Goal: Task Accomplishment & Management: Use online tool/utility

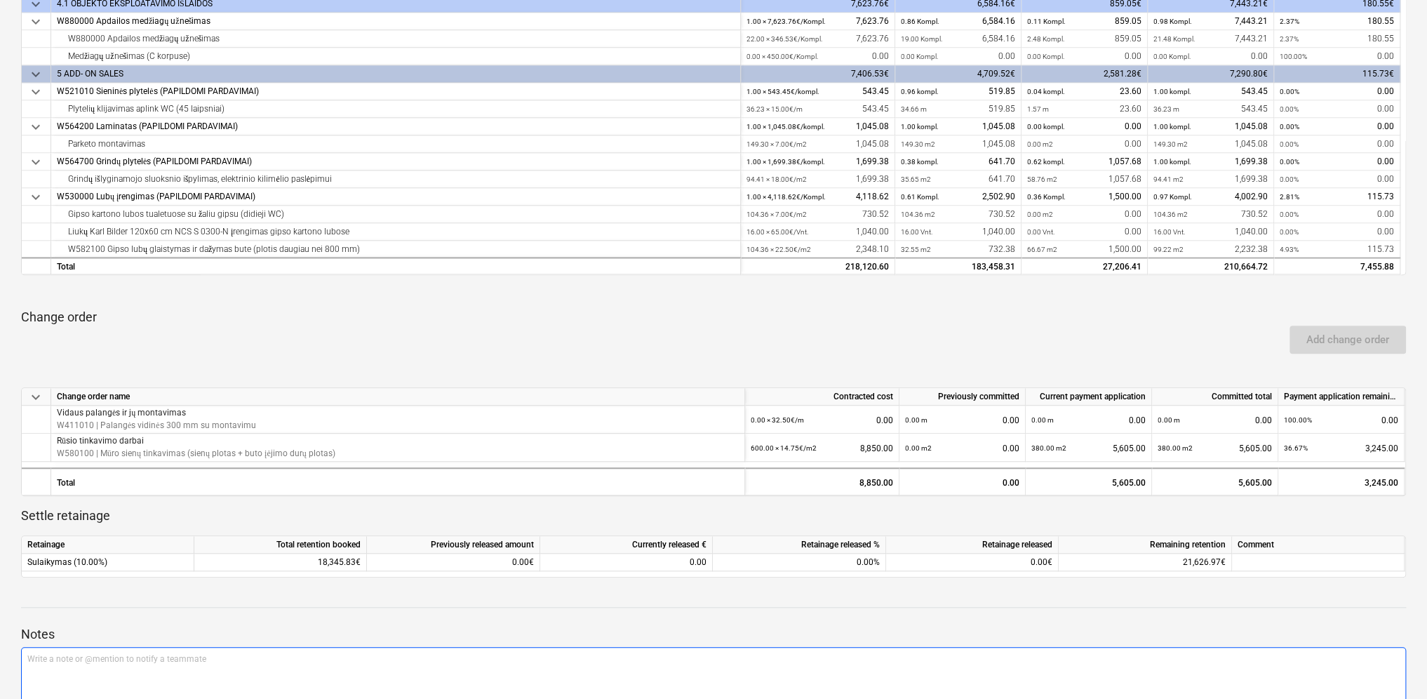
scroll to position [576, 0]
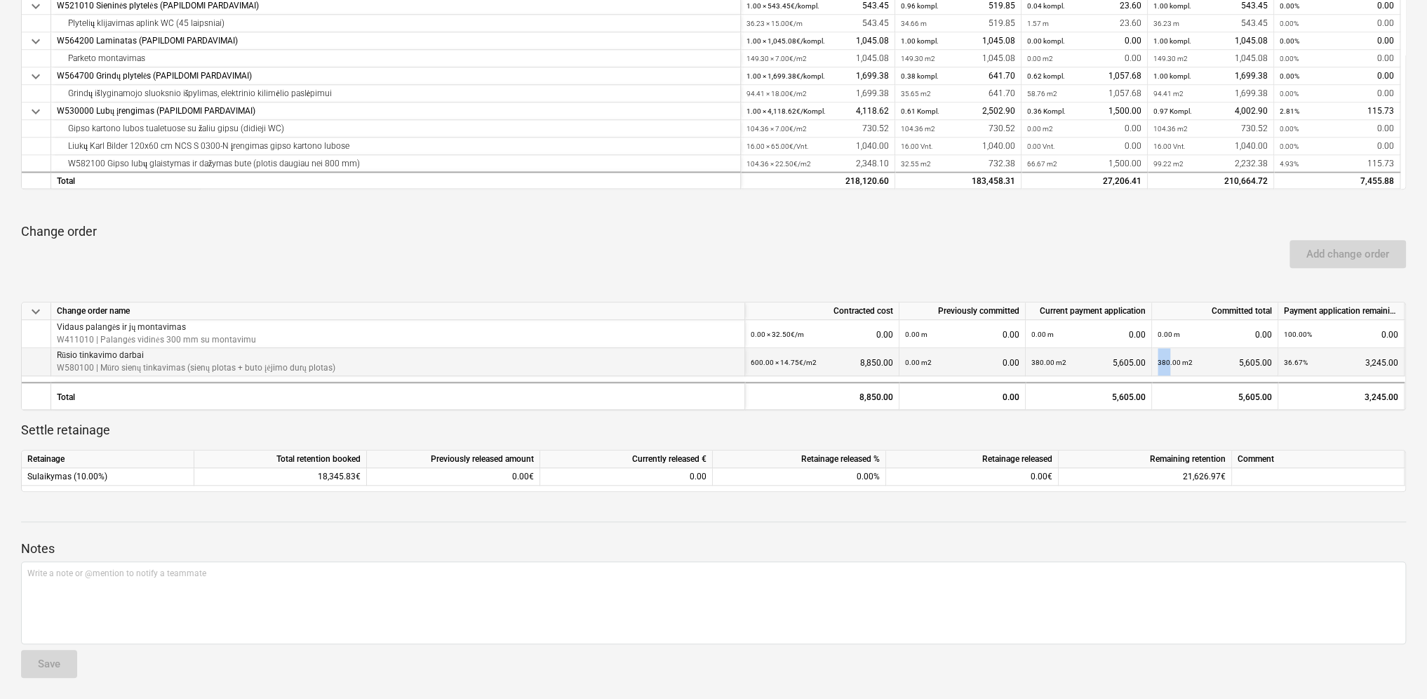
drag, startPoint x: 1170, startPoint y: 362, endPoint x: 1156, endPoint y: 356, distance: 15.8
click at [1156, 356] on div "380.00 m2 5,605.00" at bounding box center [1215, 362] width 126 height 28
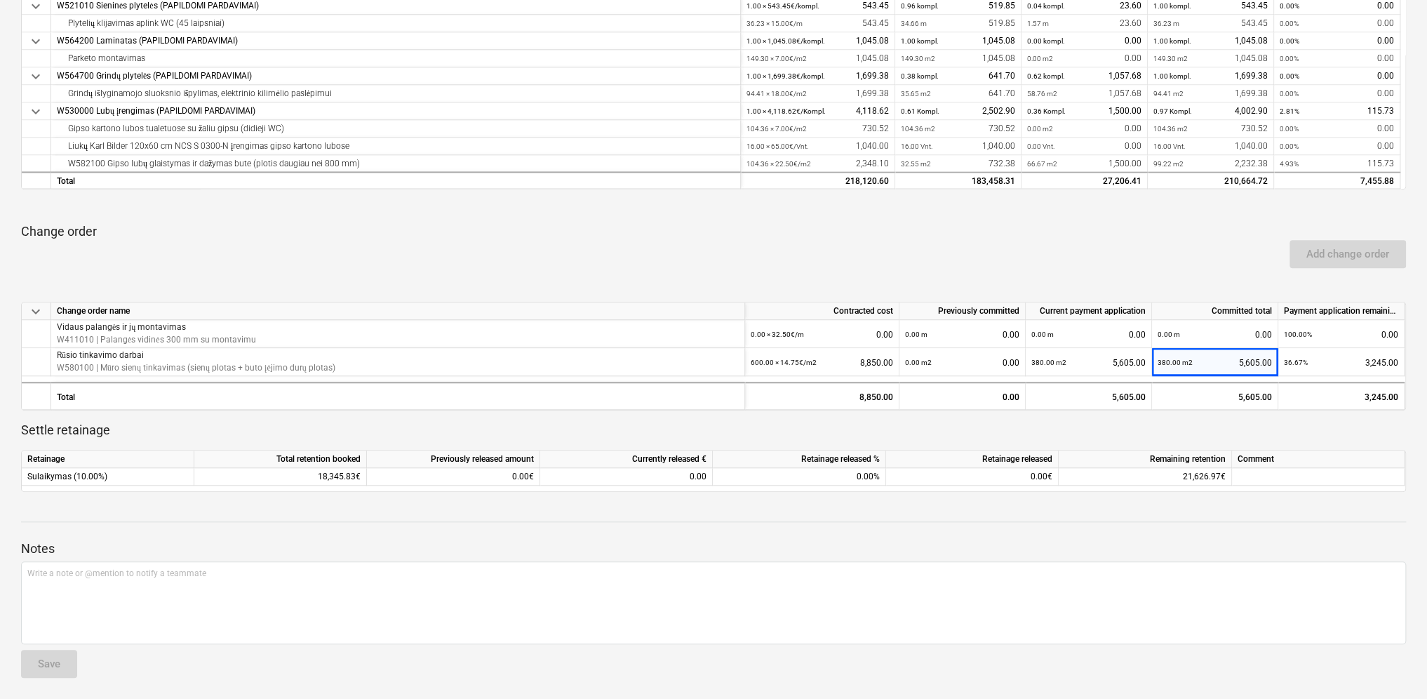
click at [1298, 536] on div at bounding box center [713, 534] width 1385 height 11
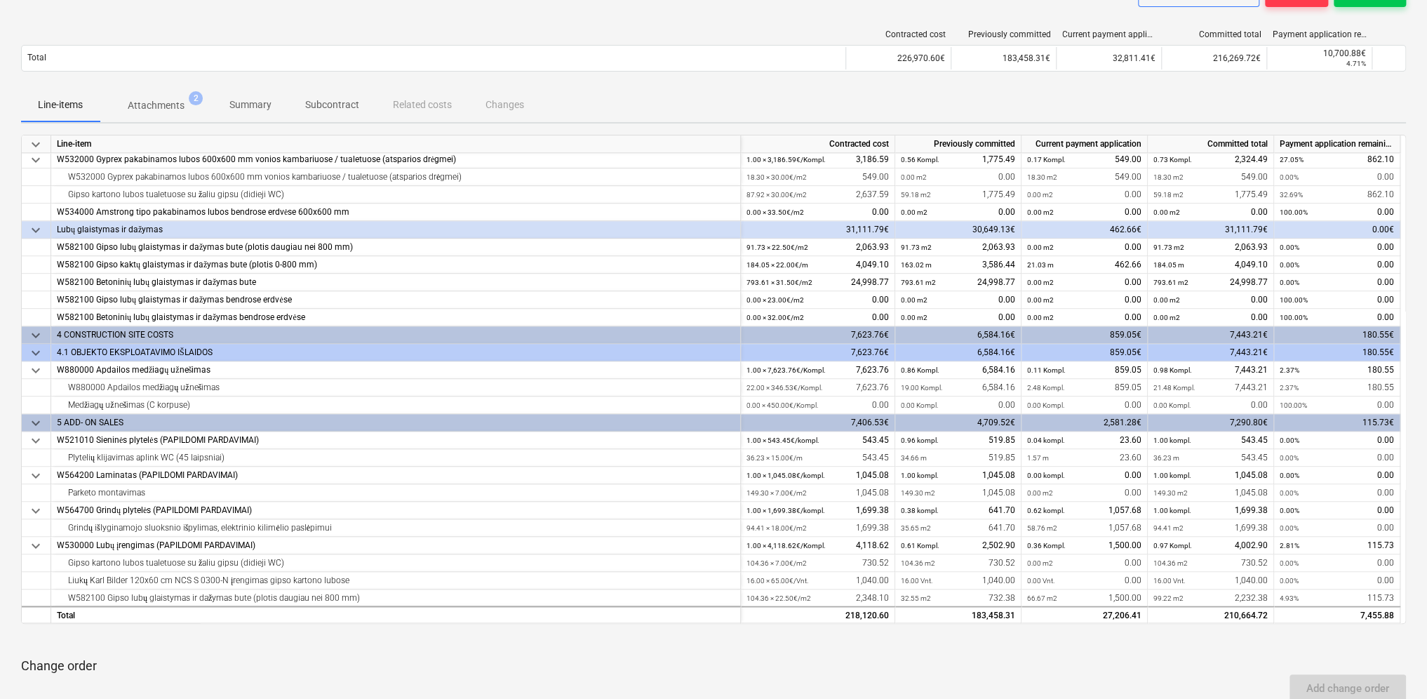
scroll to position [0, 0]
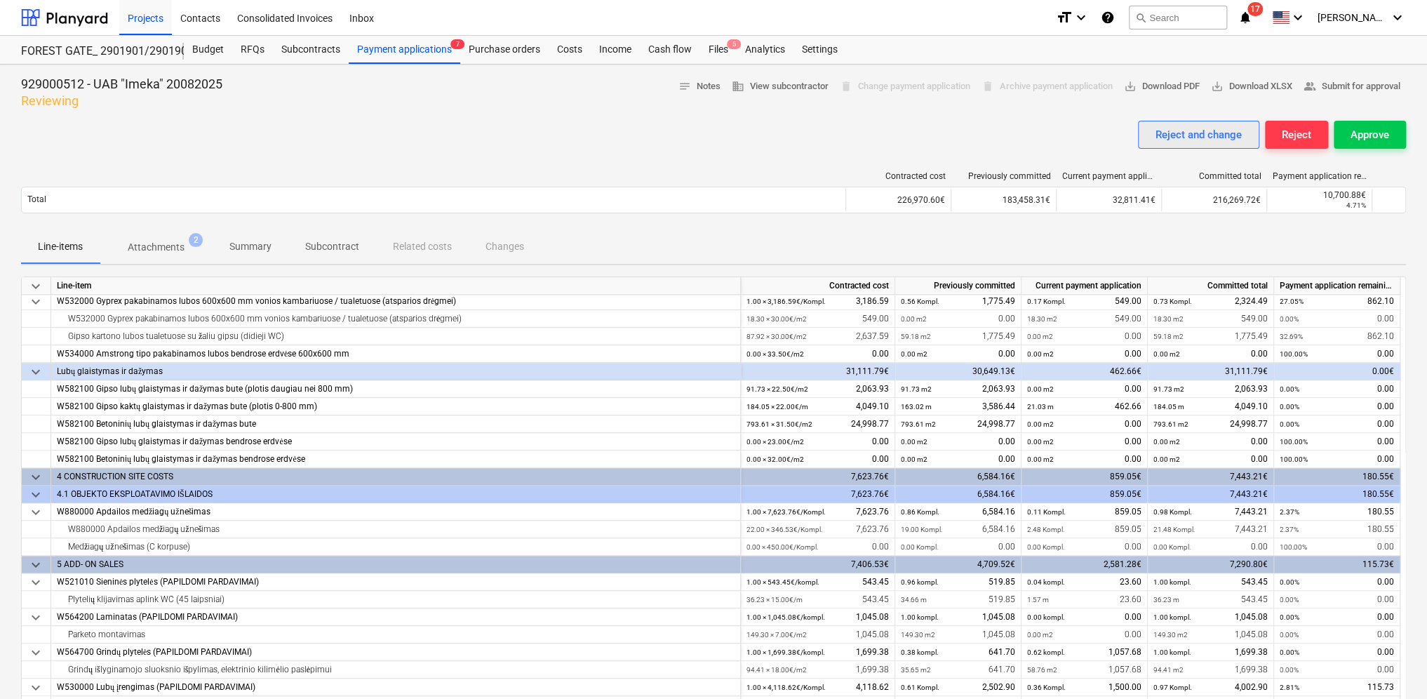
click at [1219, 138] on div "Reject and change" at bounding box center [1199, 135] width 86 height 18
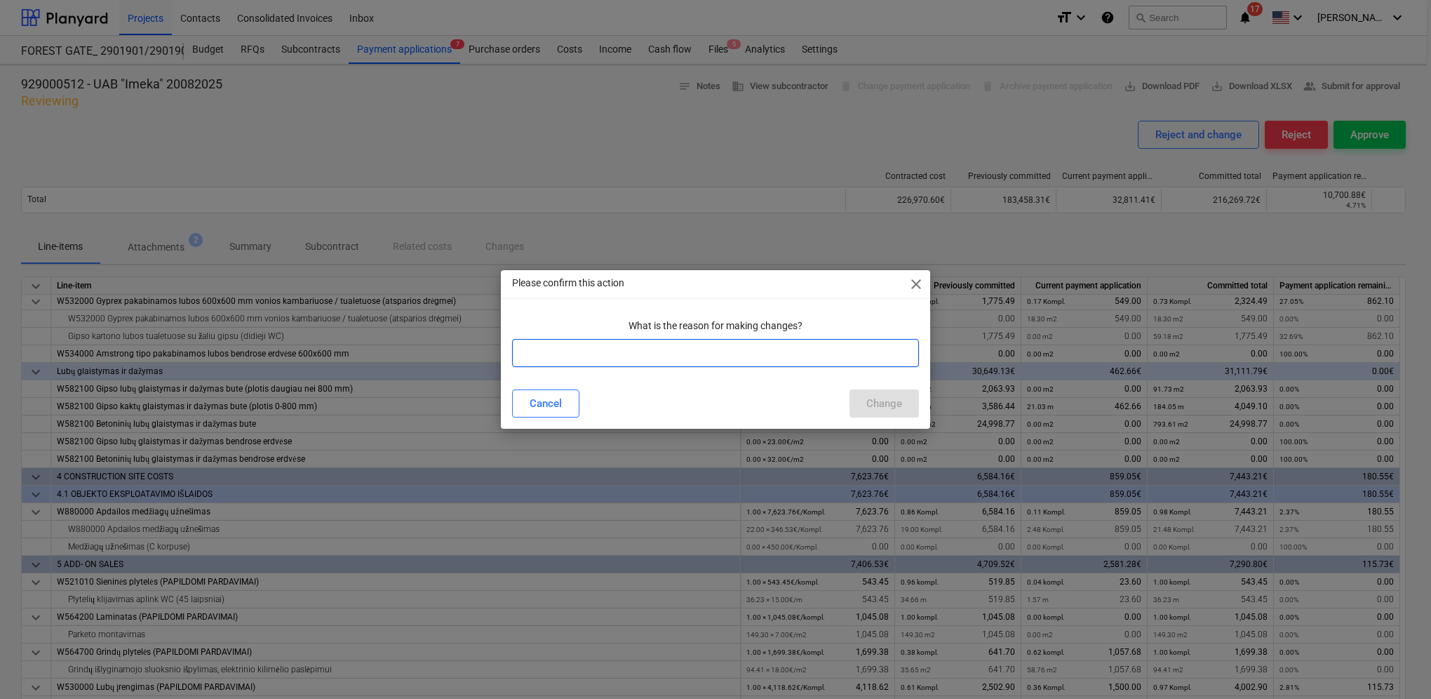
click at [702, 348] on input "text" at bounding box center [715, 353] width 407 height 28
type input "Blogai pateikti kiekiai"
click at [885, 407] on div "Change" at bounding box center [884, 403] width 36 height 18
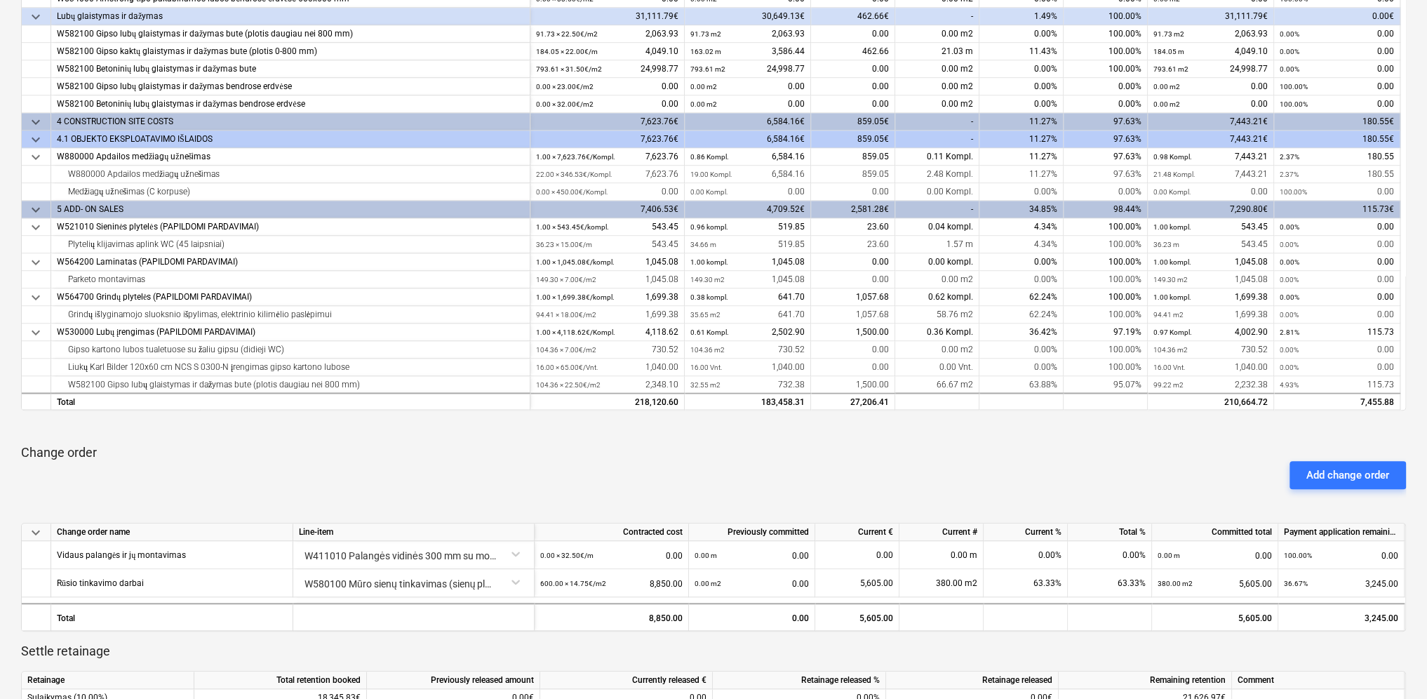
scroll to position [491, 0]
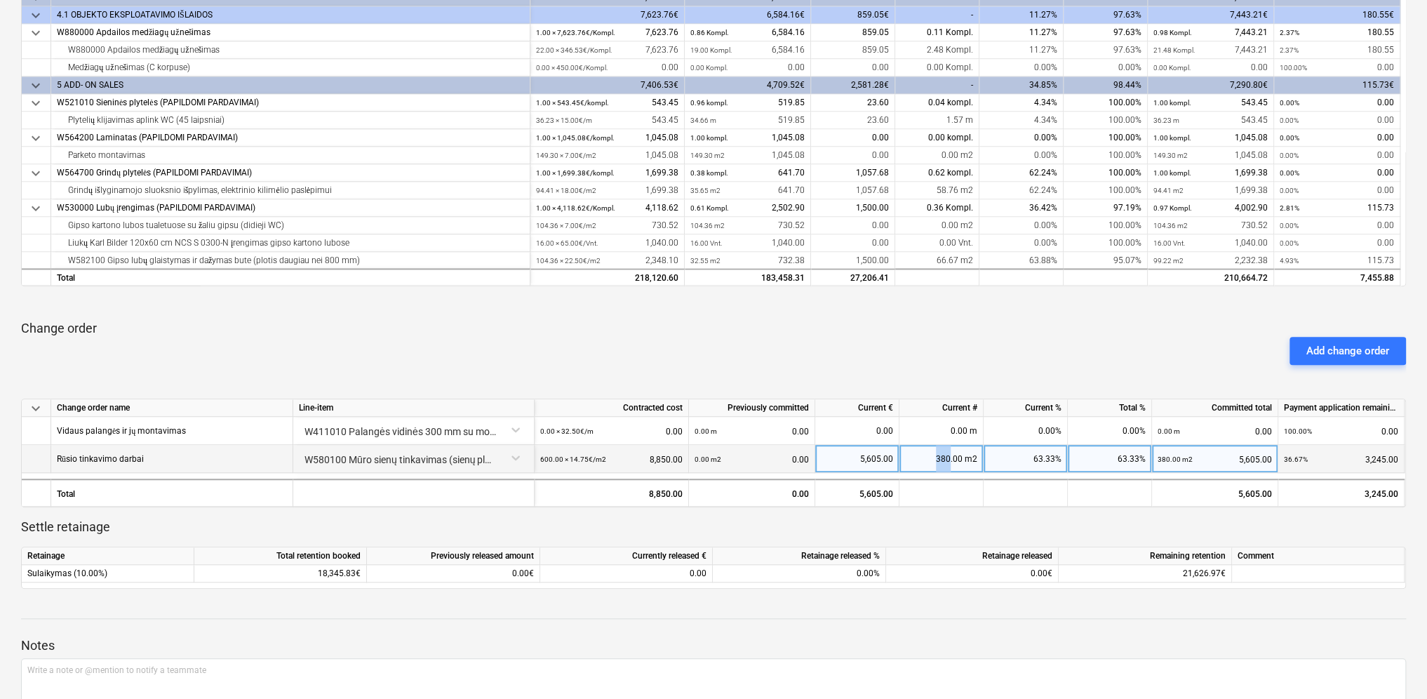
drag, startPoint x: 952, startPoint y: 458, endPoint x: 928, endPoint y: 455, distance: 24.1
click at [928, 455] on div "380.00 m2" at bounding box center [941, 459] width 84 height 28
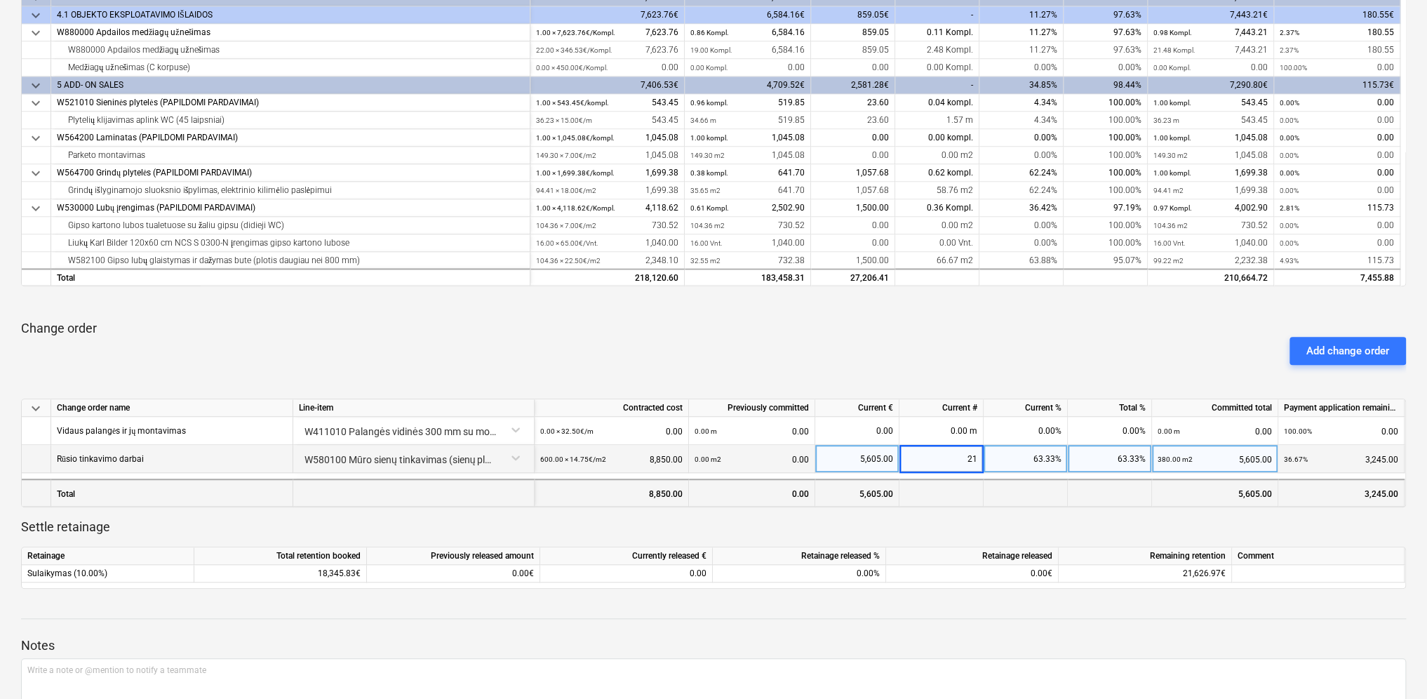
type input "210"
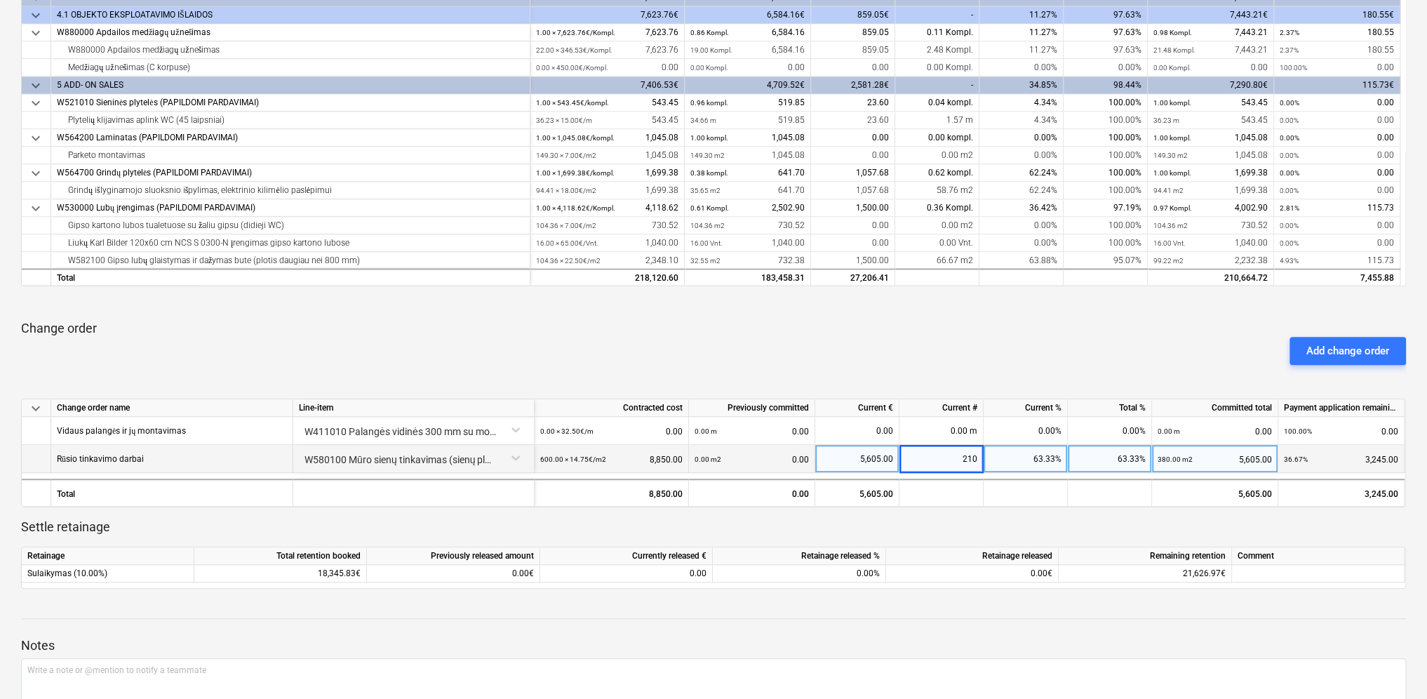
click at [951, 530] on p "Settle retainage" at bounding box center [713, 526] width 1385 height 17
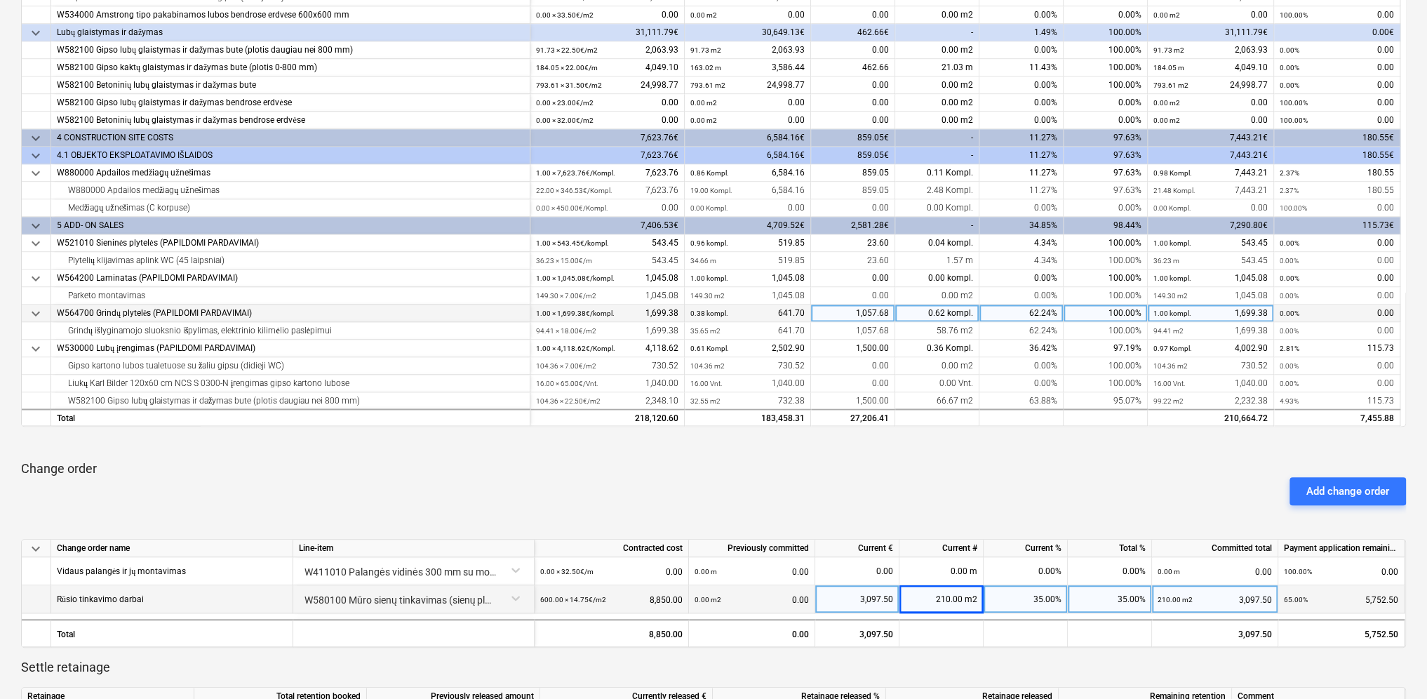
scroll to position [0, 0]
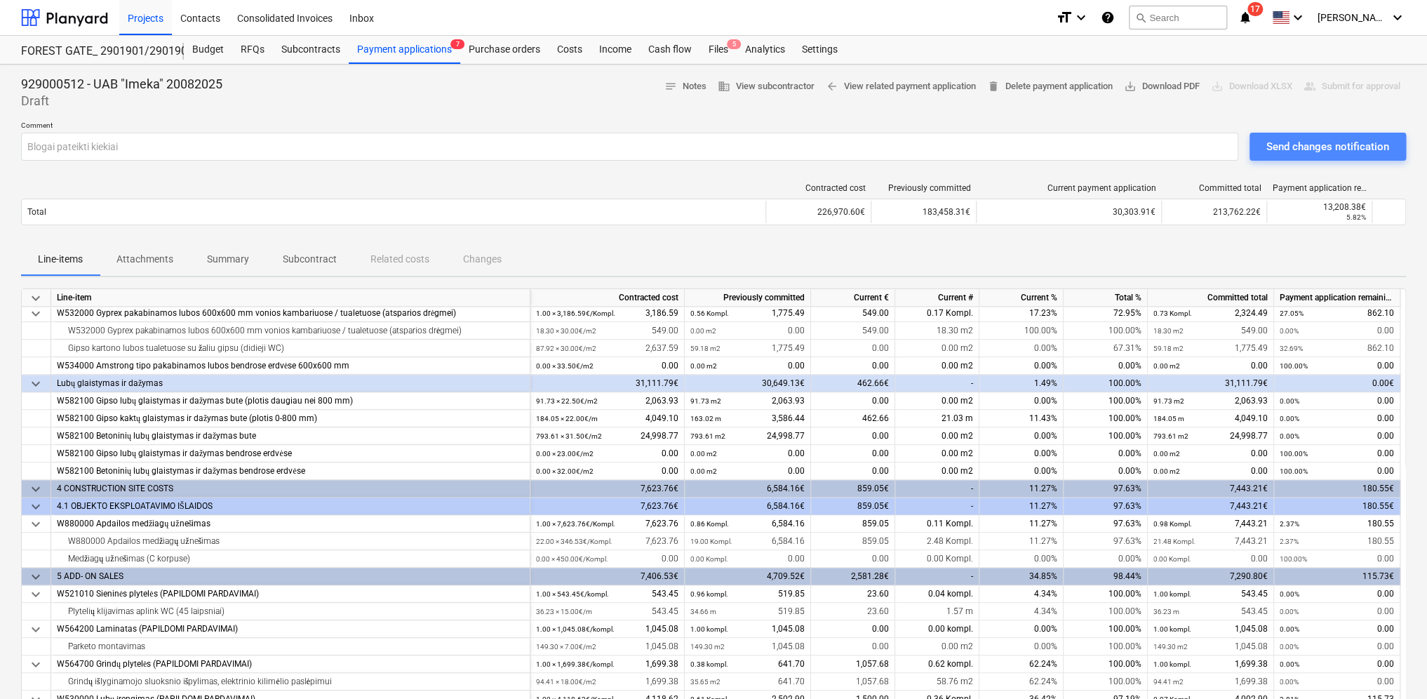
click at [1355, 151] on div "Send changes notification" at bounding box center [1327, 147] width 123 height 18
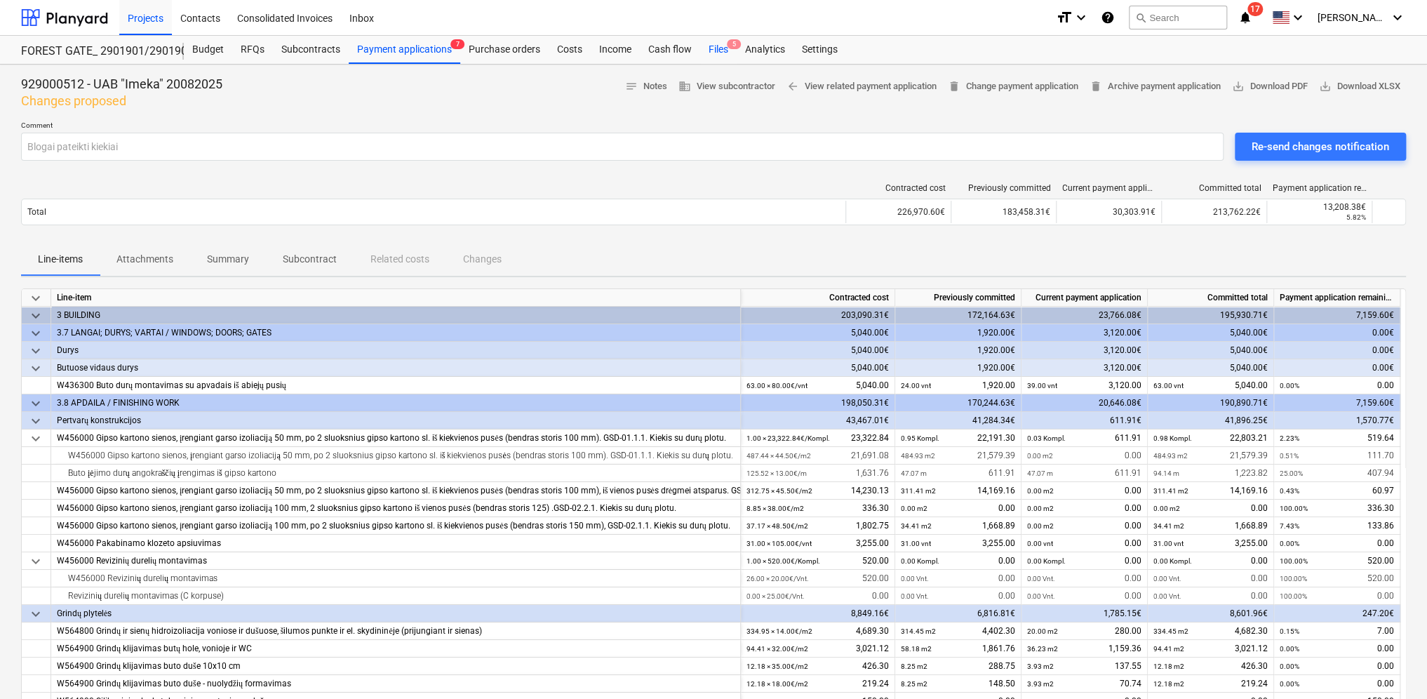
click at [714, 51] on div "Files 5" at bounding box center [718, 50] width 36 height 28
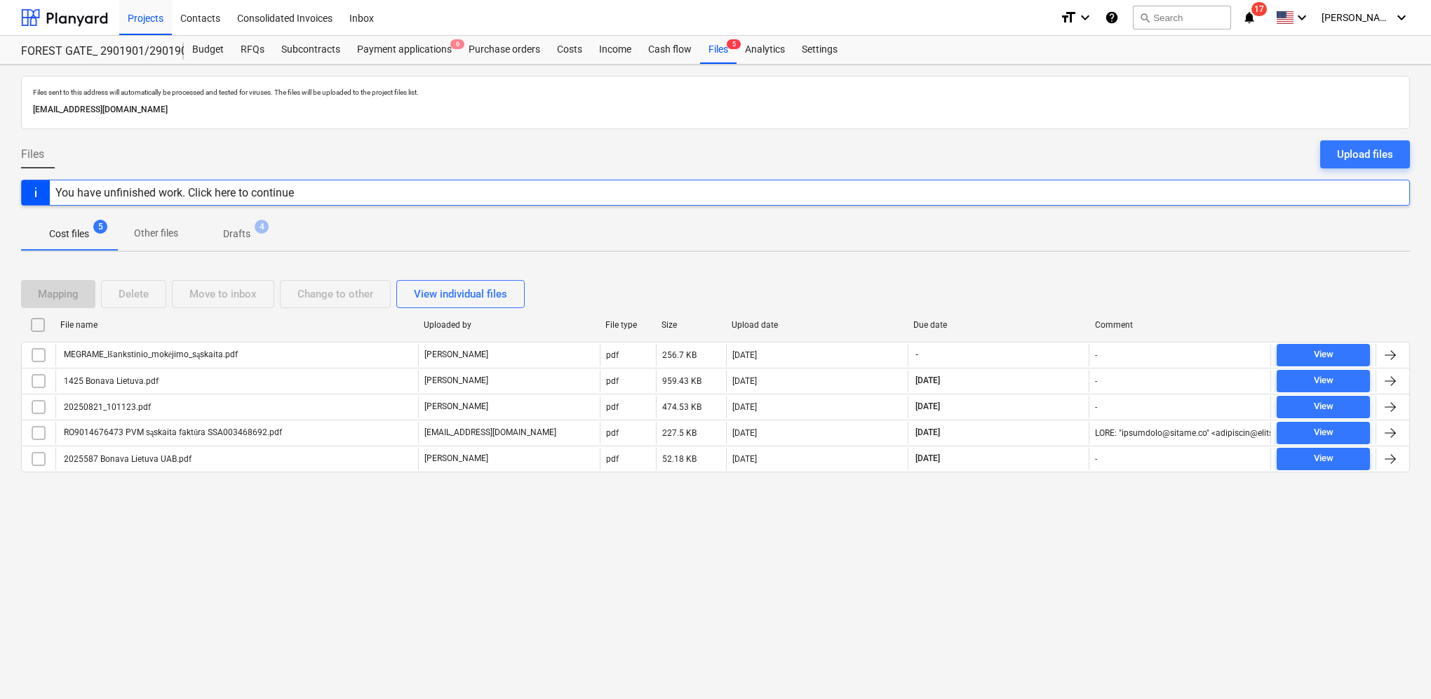
click at [236, 239] on p "Drafts" at bounding box center [236, 234] width 27 height 15
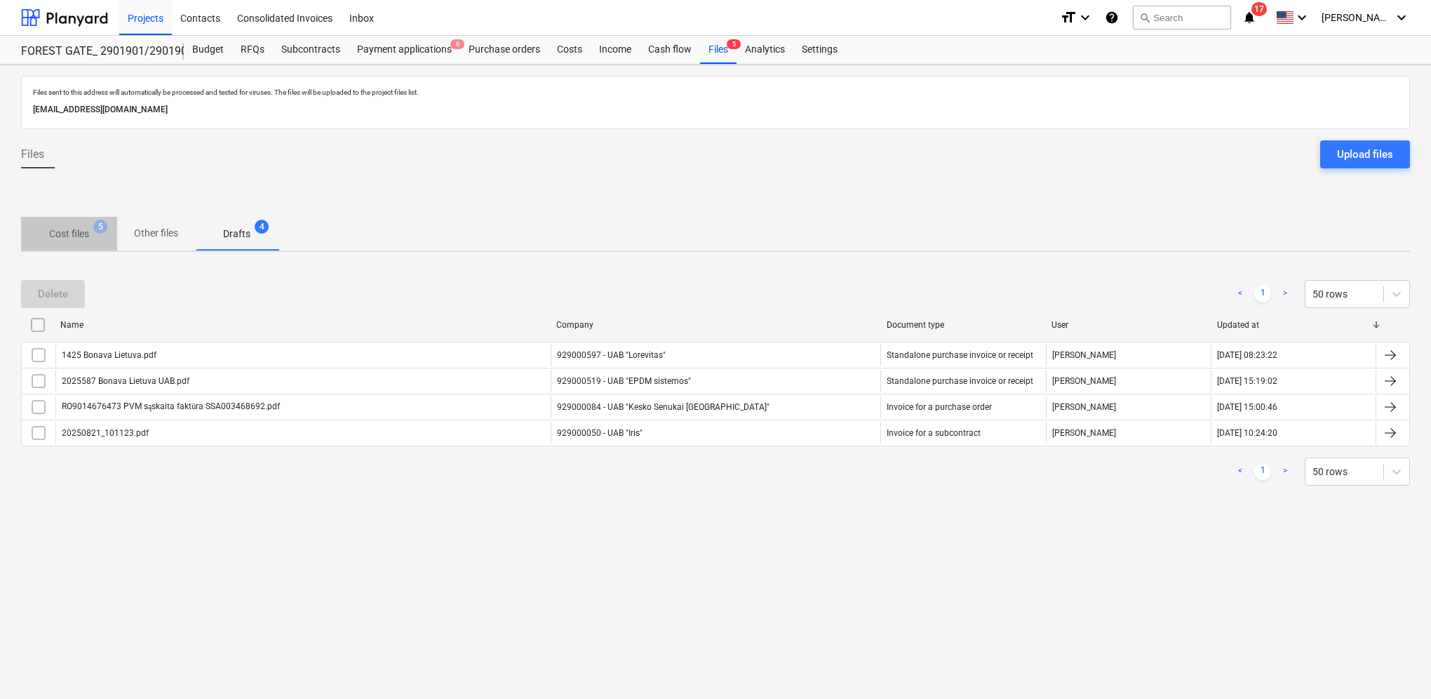
click at [84, 234] on p "Cost files" at bounding box center [69, 234] width 40 height 15
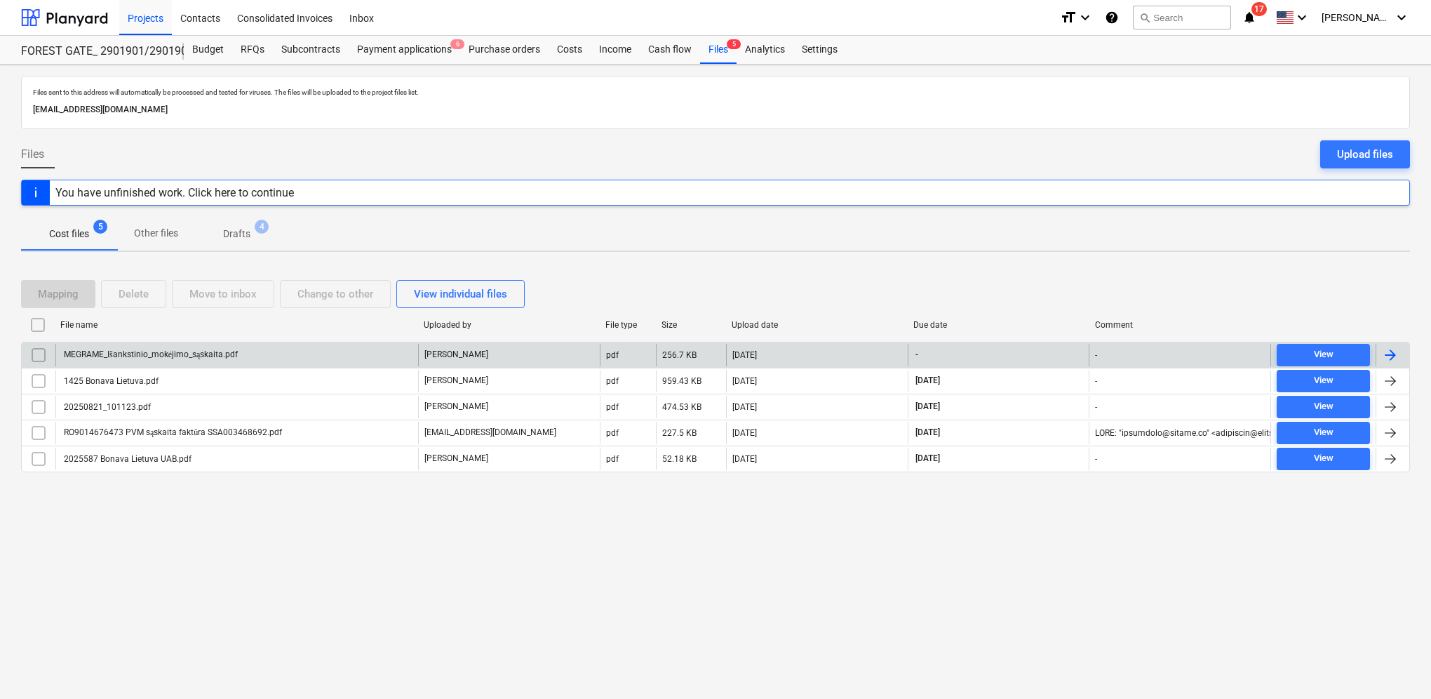
click at [40, 353] on input "checkbox" at bounding box center [38, 355] width 22 height 22
click at [156, 283] on button "Delete" at bounding box center [133, 294] width 65 height 28
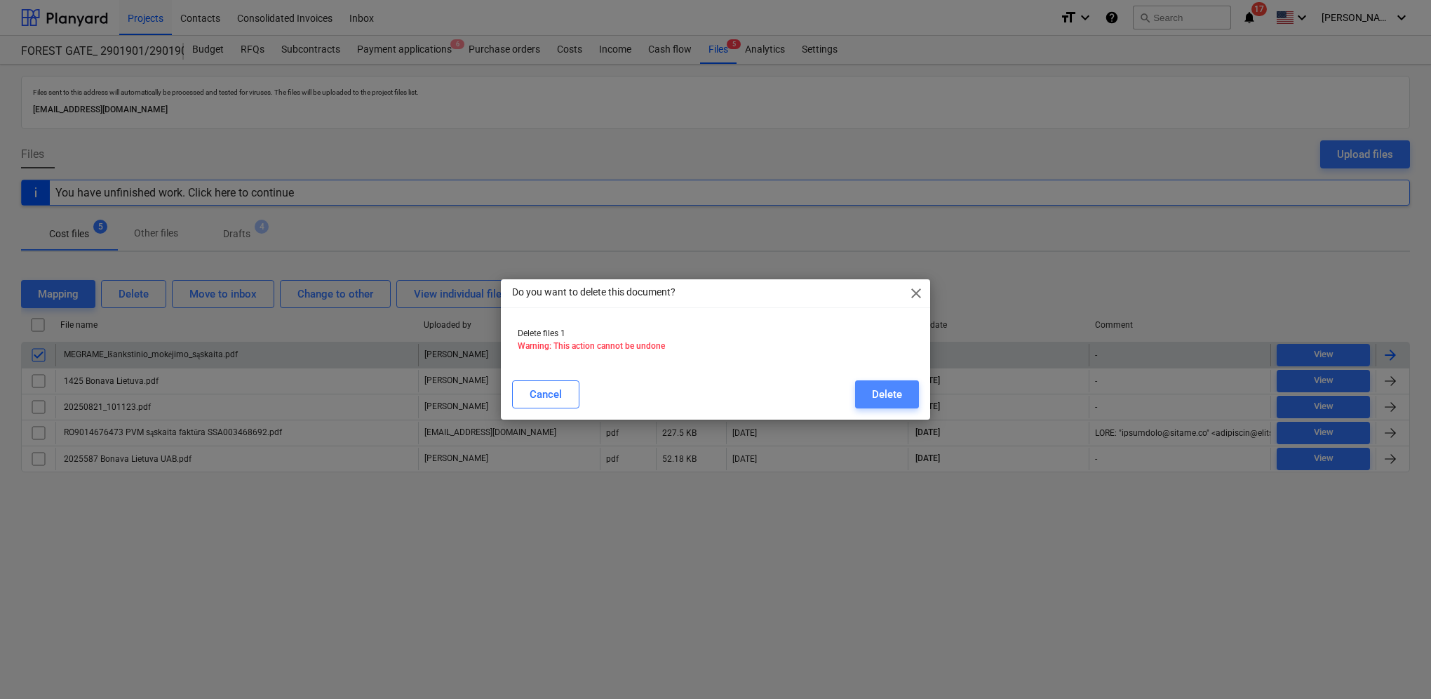
click at [899, 397] on div "Delete" at bounding box center [887, 394] width 30 height 18
